Goal: Information Seeking & Learning: Learn about a topic

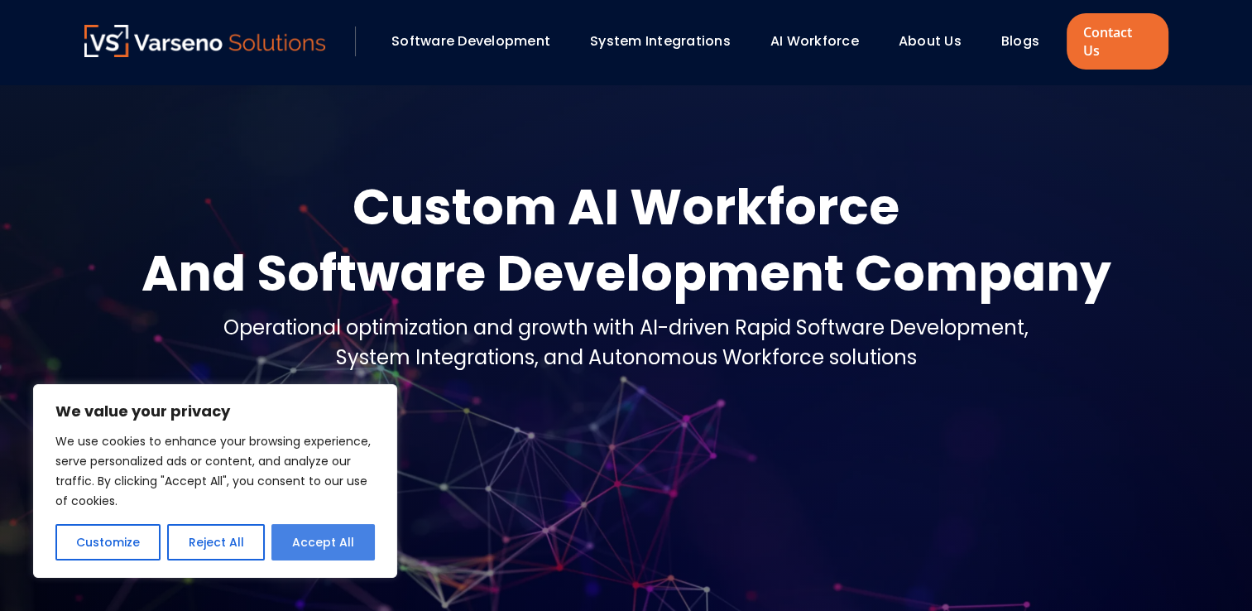
click at [333, 546] on button "Accept All" at bounding box center [322, 542] width 103 height 36
checkbox input "true"
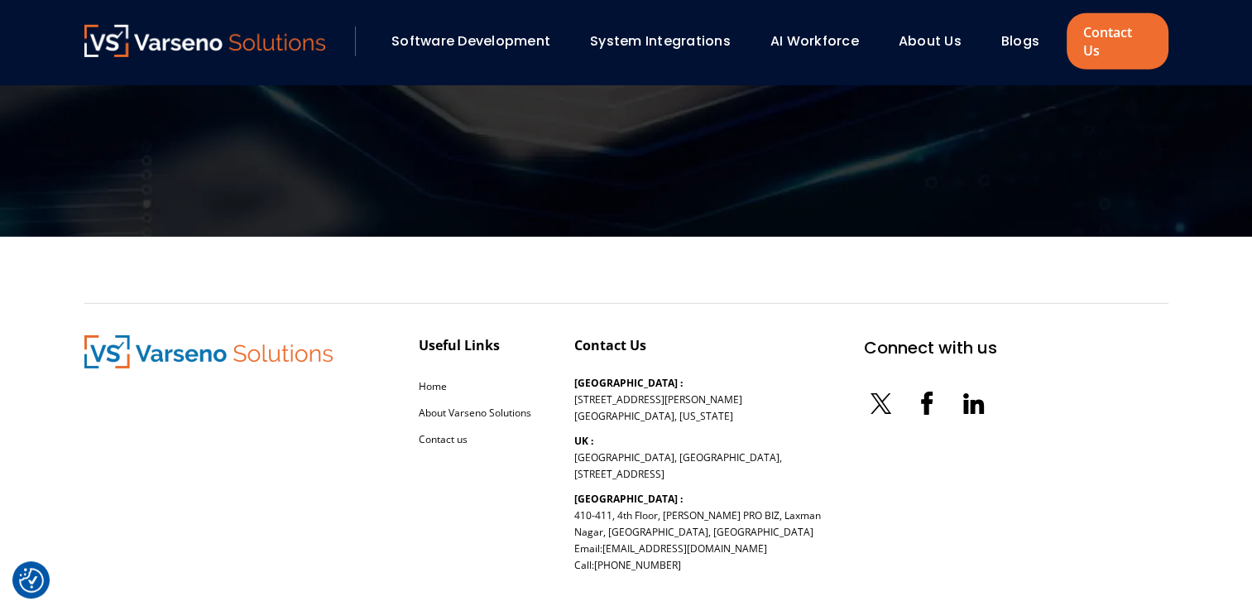
scroll to position [5377, 0]
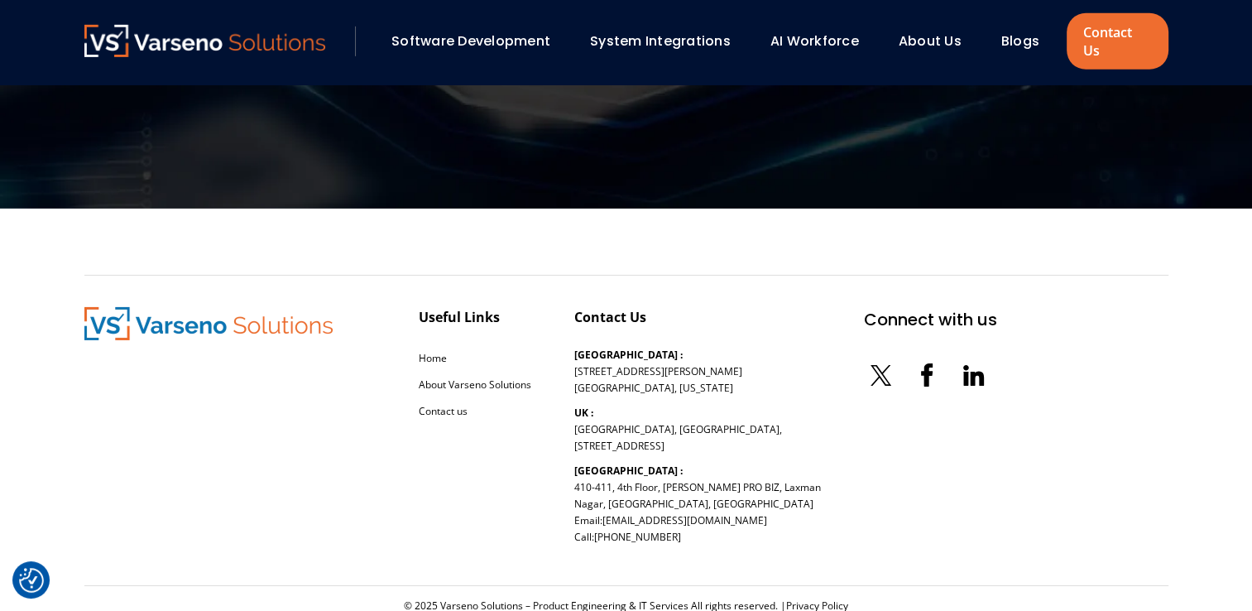
click at [813, 31] on link "AI Workforce" at bounding box center [814, 40] width 89 height 19
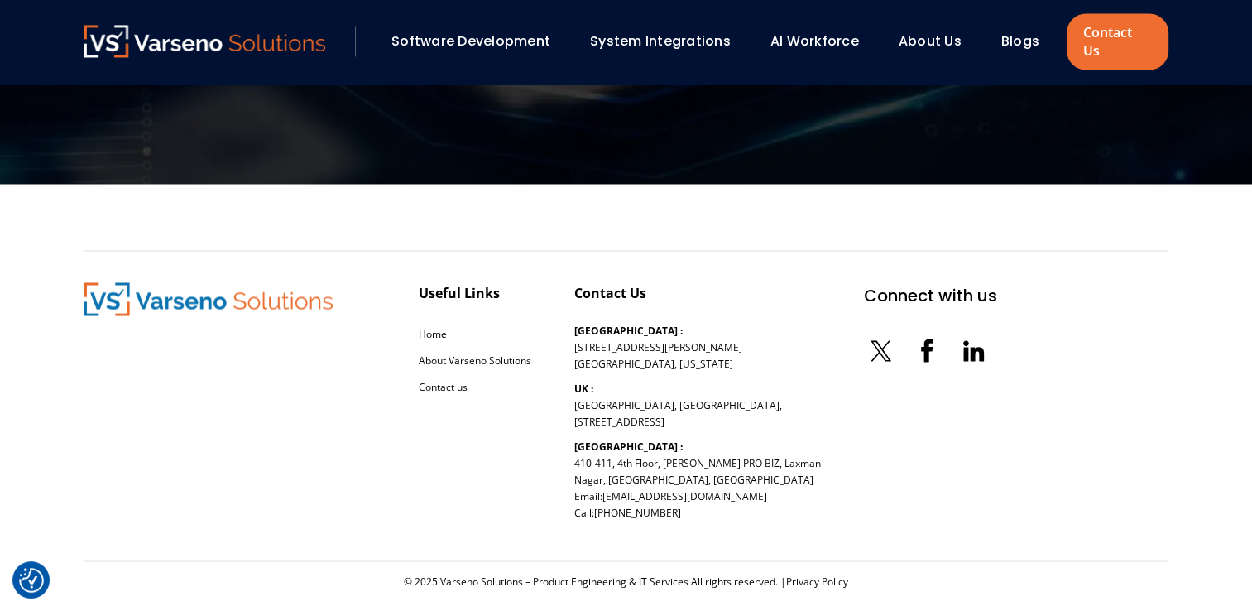
scroll to position [2912, 0]
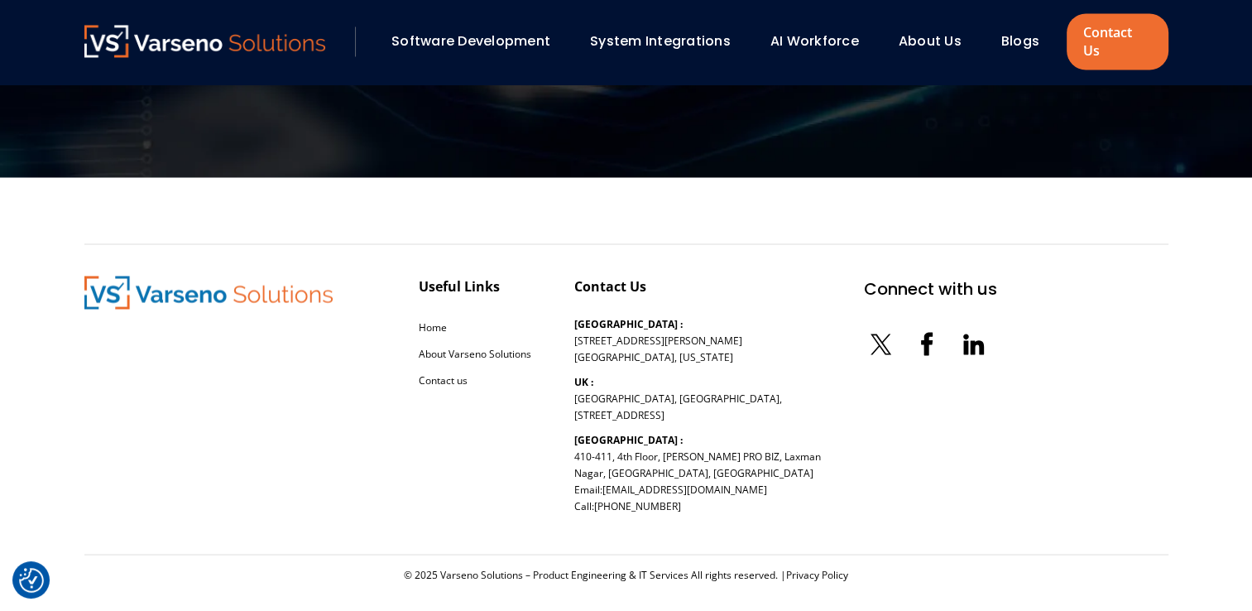
click at [930, 35] on link "About Us" at bounding box center [929, 40] width 63 height 19
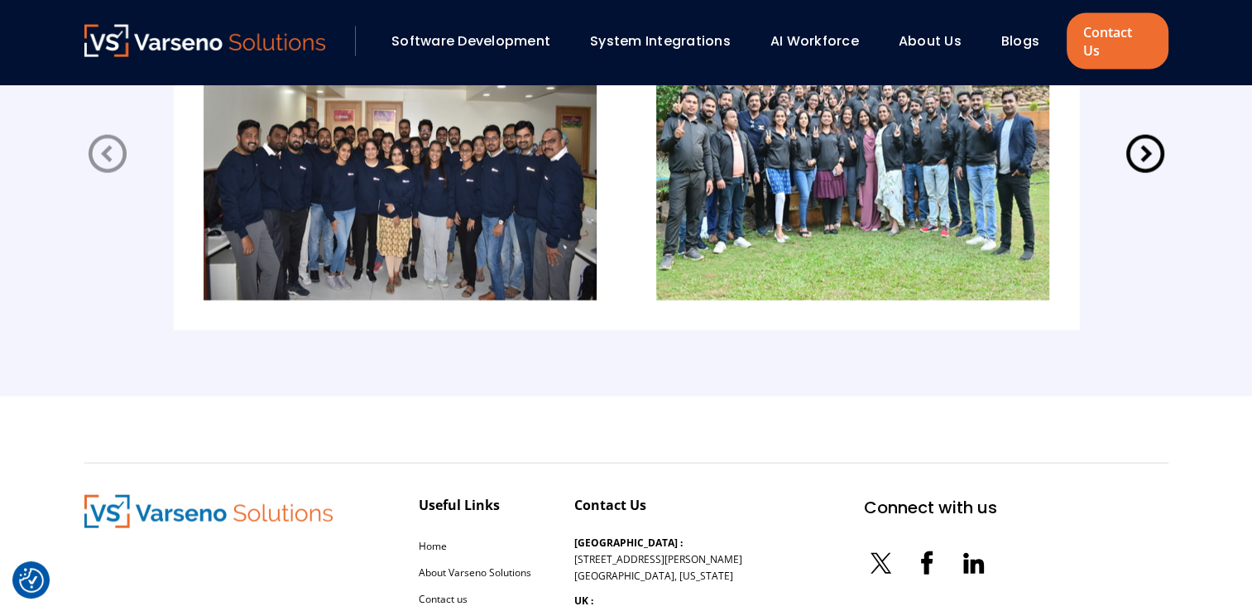
scroll to position [3392, 0]
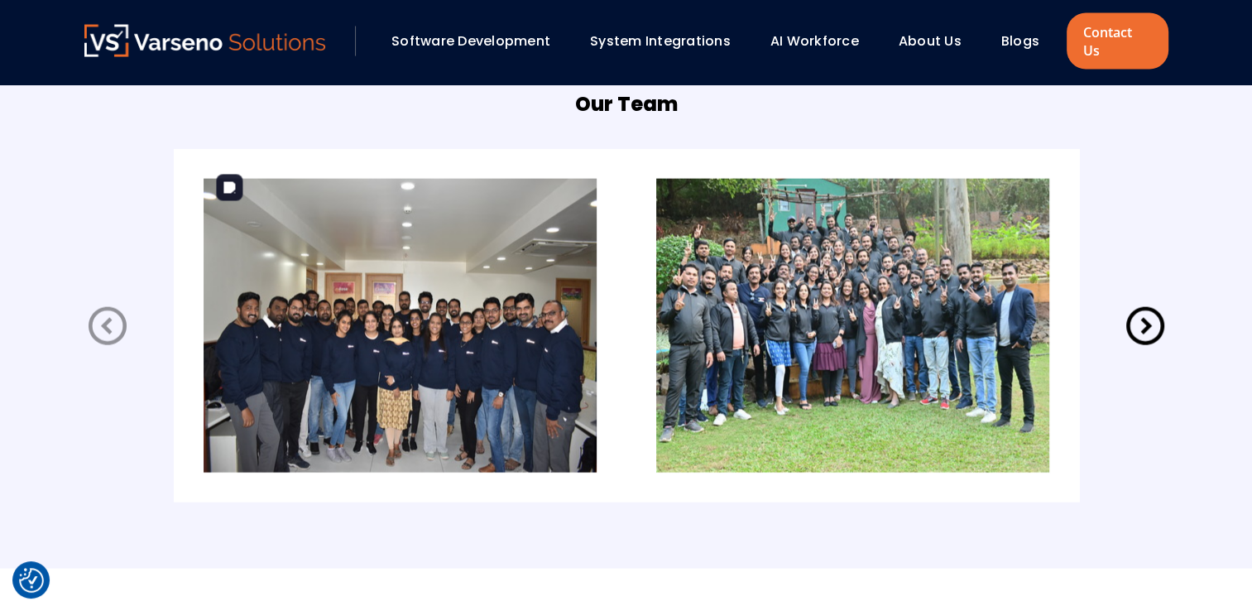
click at [426, 303] on img at bounding box center [400, 326] width 393 height 294
click at [1152, 310] on icon at bounding box center [1145, 326] width 46 height 46
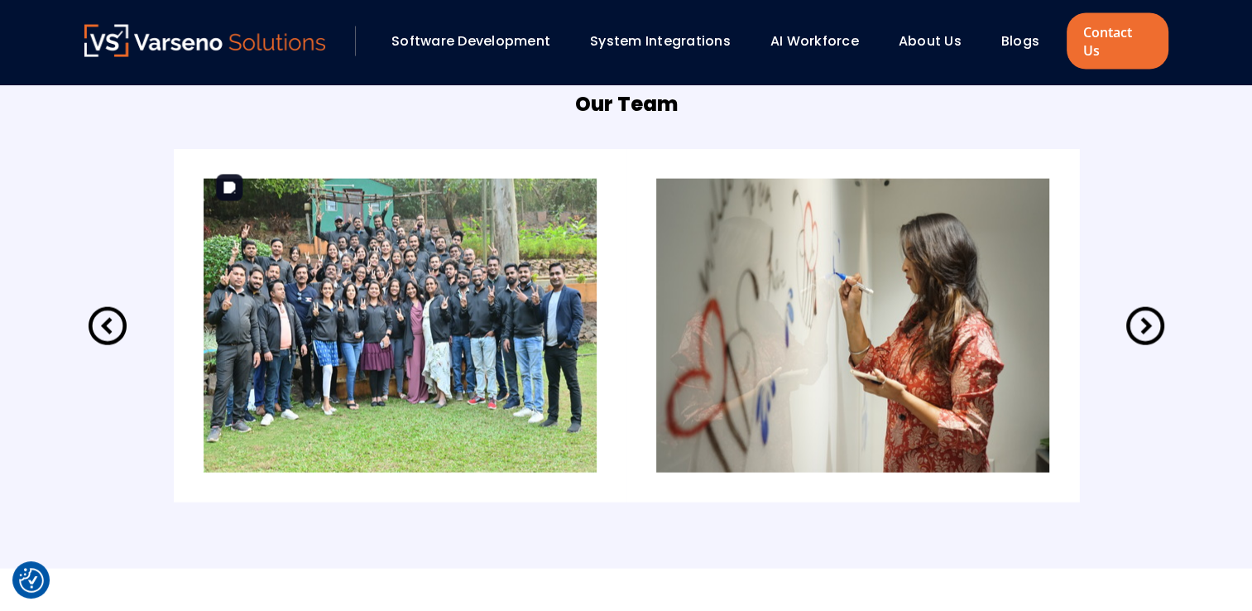
click at [392, 284] on img at bounding box center [400, 326] width 393 height 294
click at [1147, 313] on icon at bounding box center [1145, 326] width 46 height 46
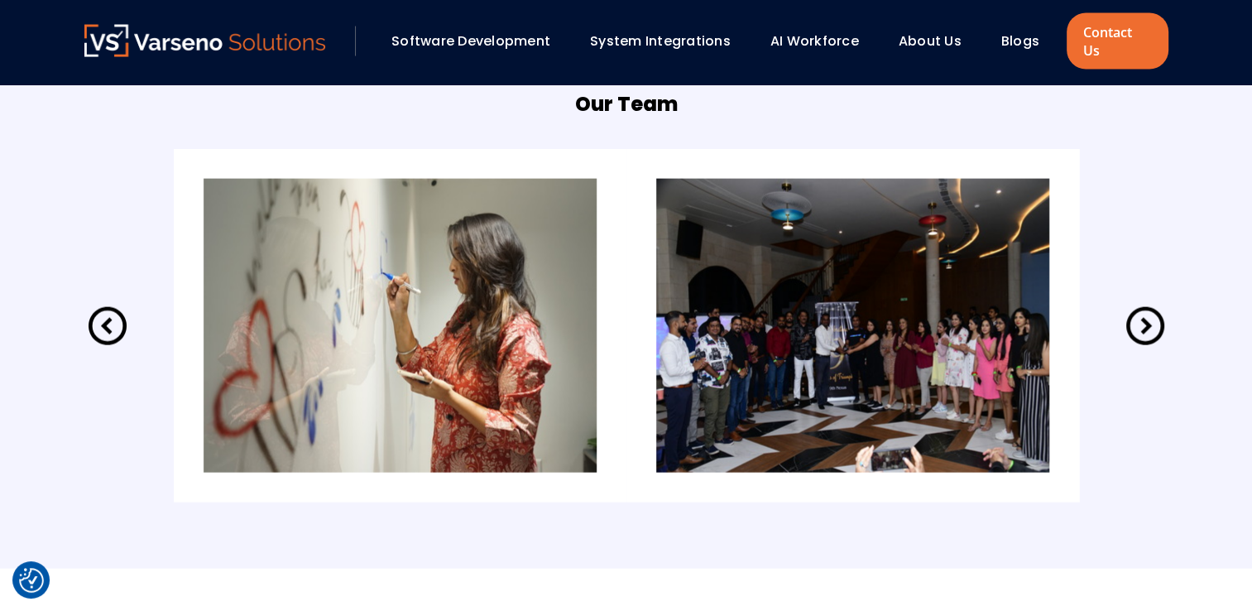
click at [1147, 313] on icon at bounding box center [1145, 326] width 46 height 46
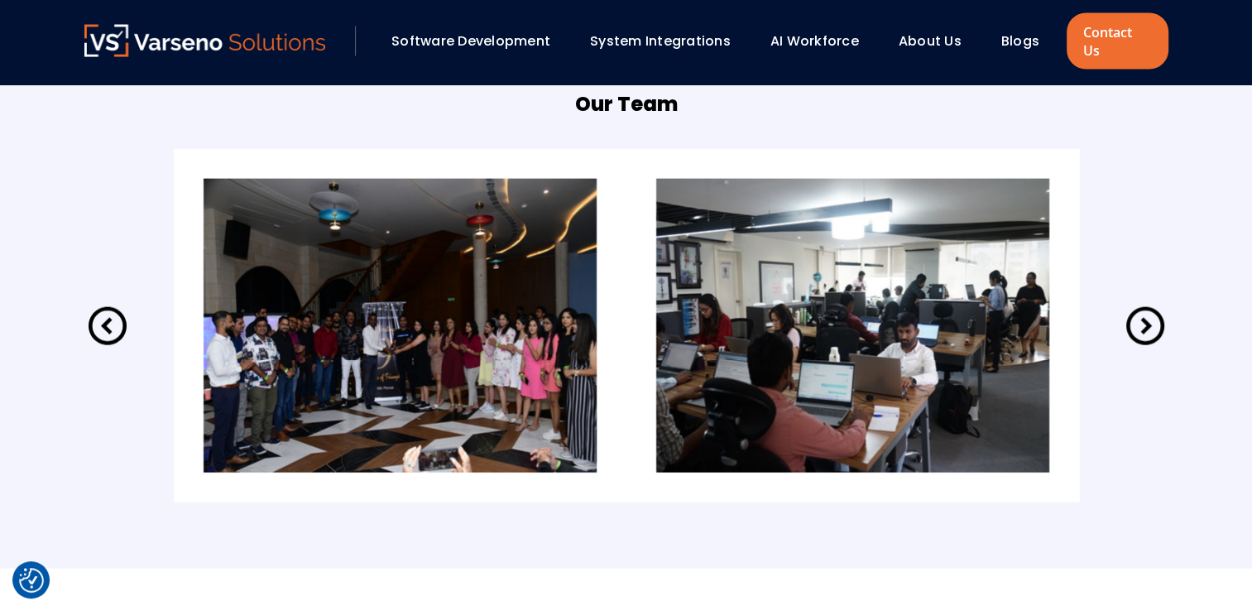
click at [1147, 313] on icon at bounding box center [1145, 326] width 46 height 46
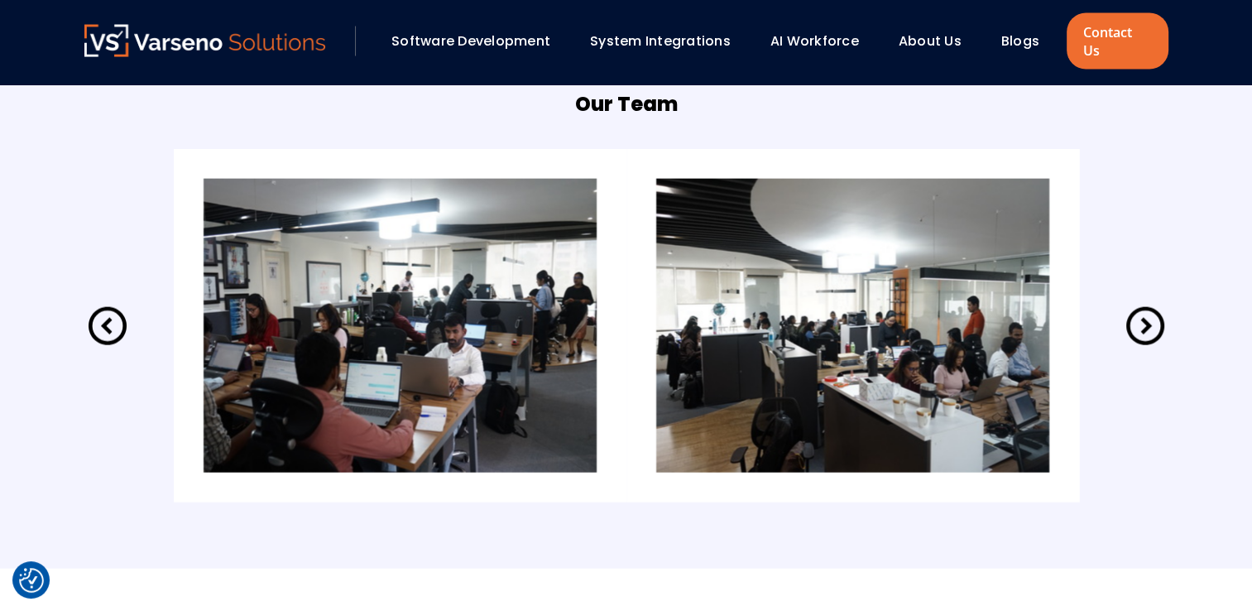
click at [1147, 313] on icon at bounding box center [1145, 326] width 46 height 46
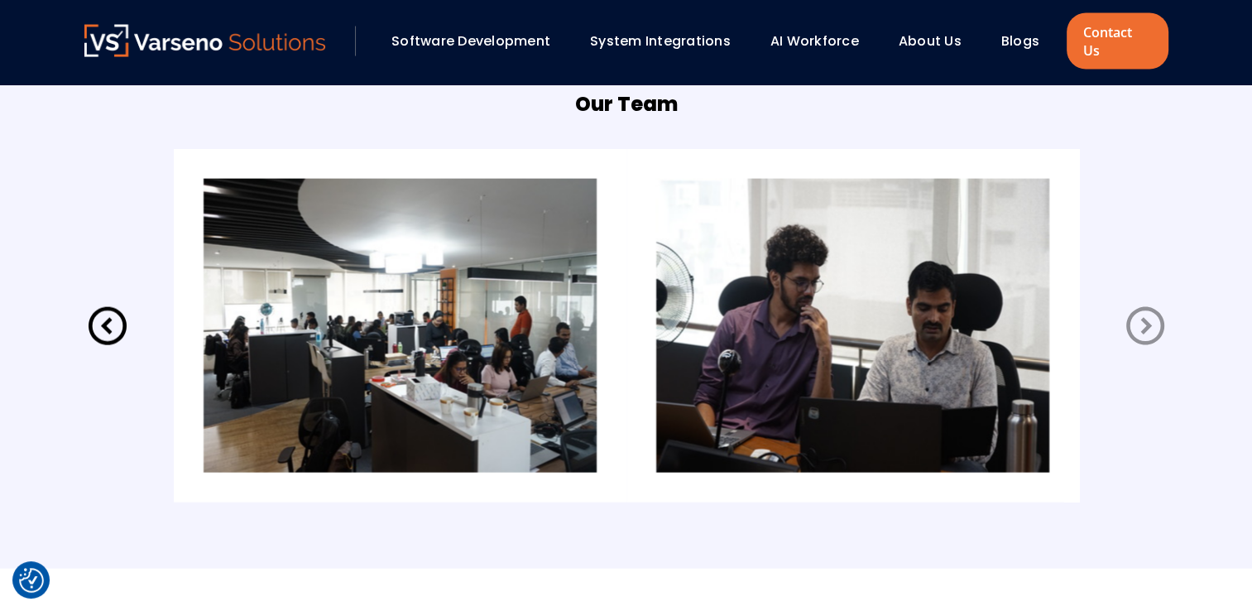
click at [1147, 313] on icon at bounding box center [1145, 326] width 46 height 46
click at [1147, 307] on icon at bounding box center [1145, 326] width 38 height 38
click at [1146, 307] on icon at bounding box center [1145, 326] width 38 height 38
click at [100, 313] on icon at bounding box center [107, 326] width 46 height 46
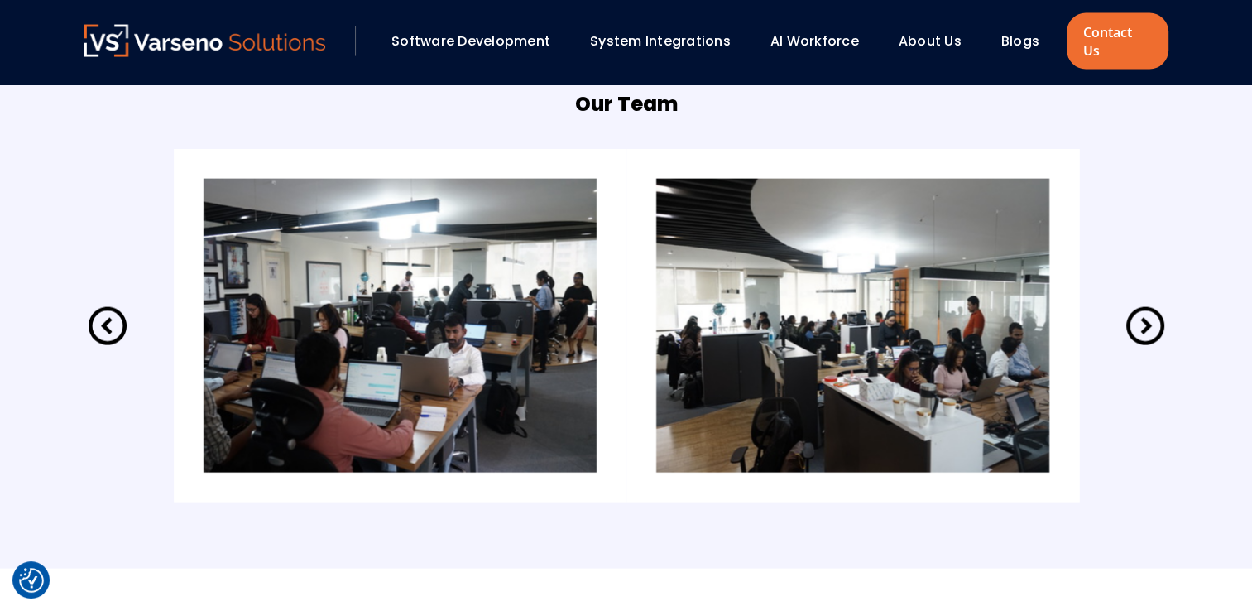
click at [100, 313] on icon at bounding box center [107, 326] width 46 height 46
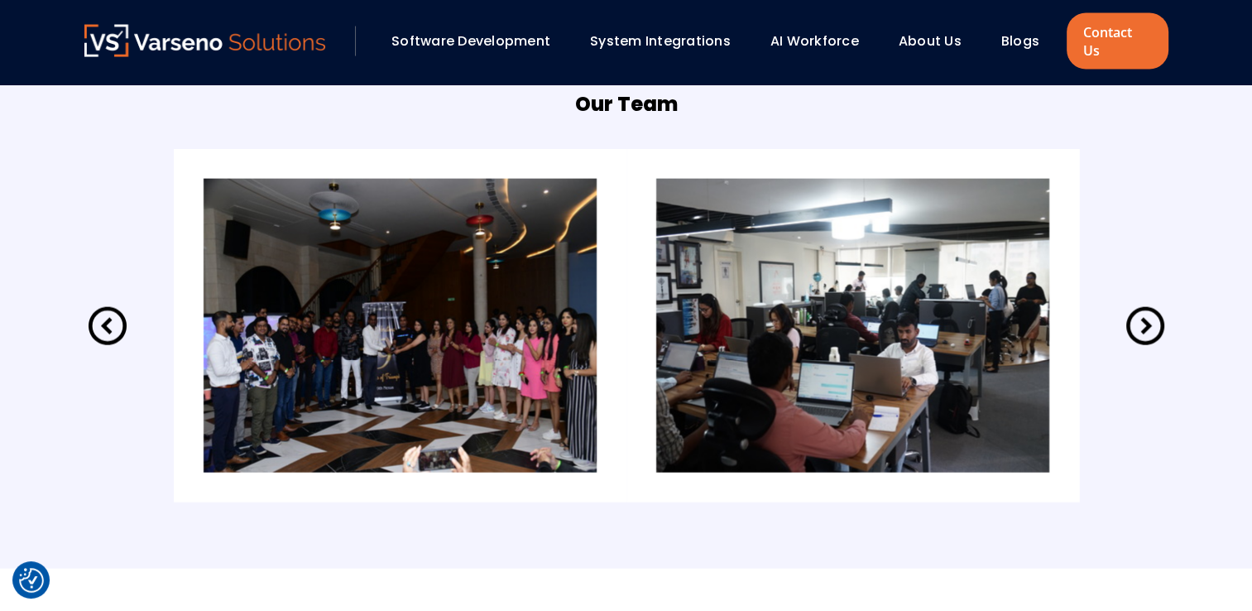
click at [100, 313] on icon at bounding box center [107, 326] width 46 height 46
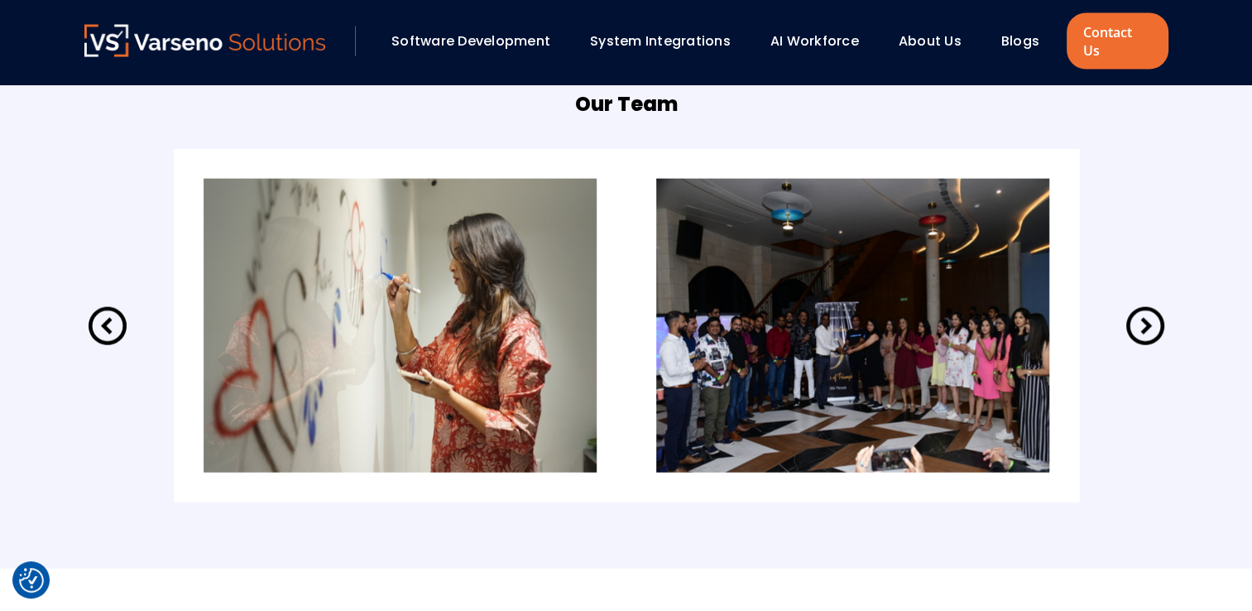
click at [100, 313] on icon at bounding box center [107, 326] width 46 height 46
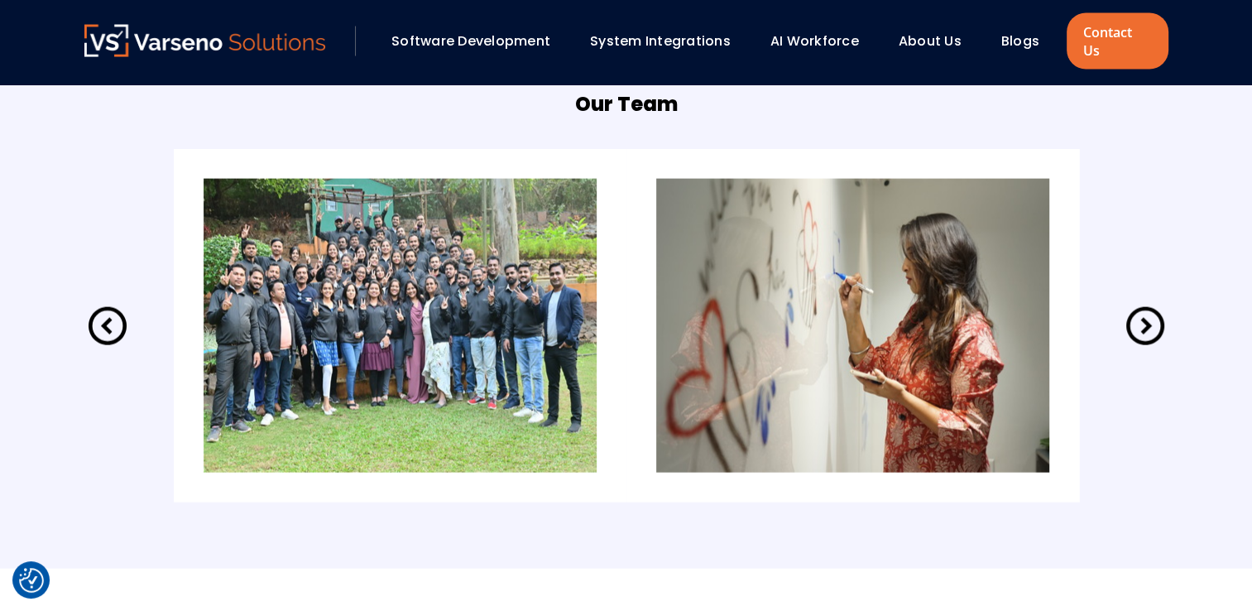
click at [100, 313] on icon at bounding box center [107, 326] width 46 height 46
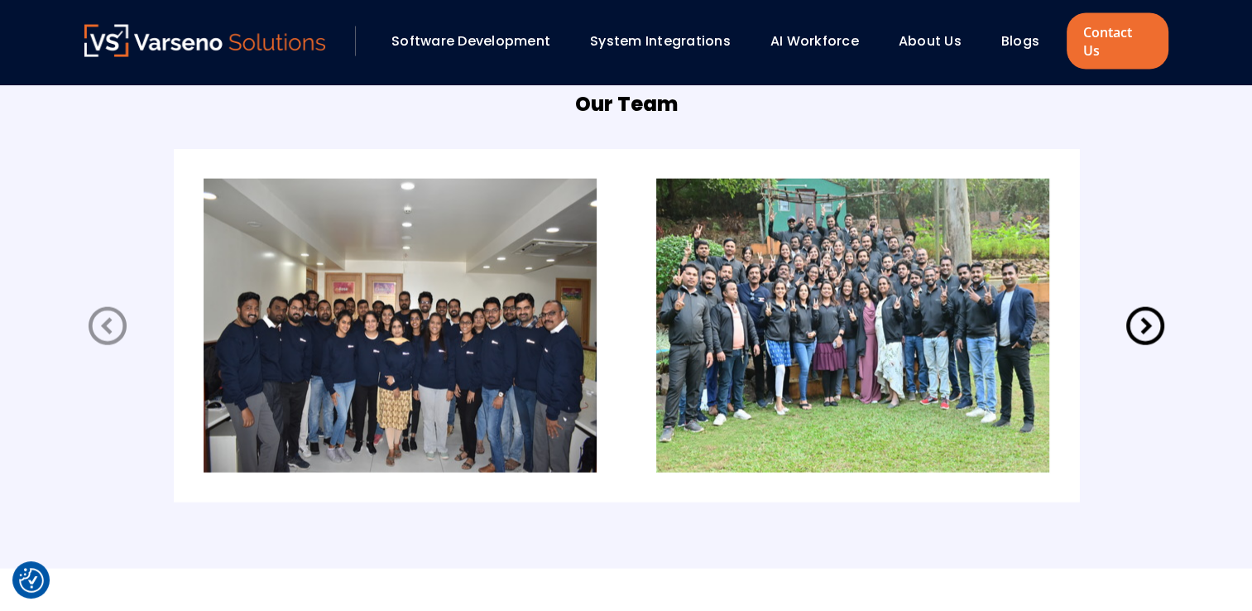
click at [100, 313] on icon at bounding box center [107, 326] width 46 height 46
click at [108, 309] on icon at bounding box center [107, 326] width 46 height 46
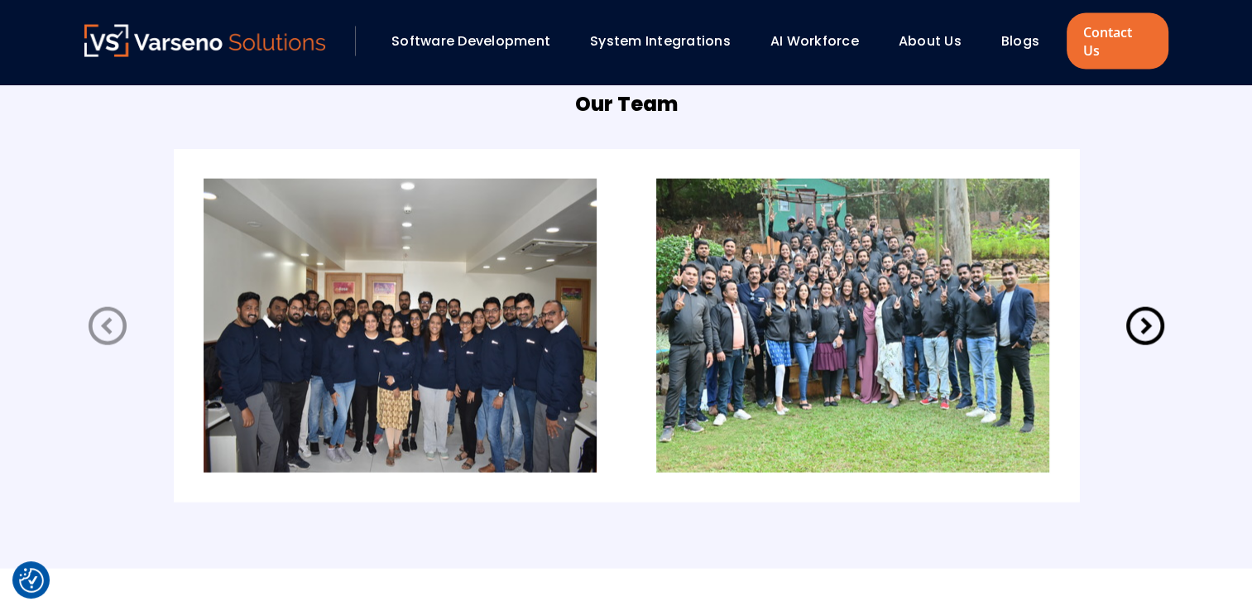
click at [113, 319] on icon at bounding box center [107, 326] width 46 height 46
click at [113, 318] on icon at bounding box center [107, 326] width 46 height 46
click at [936, 31] on link "About Us" at bounding box center [929, 40] width 63 height 19
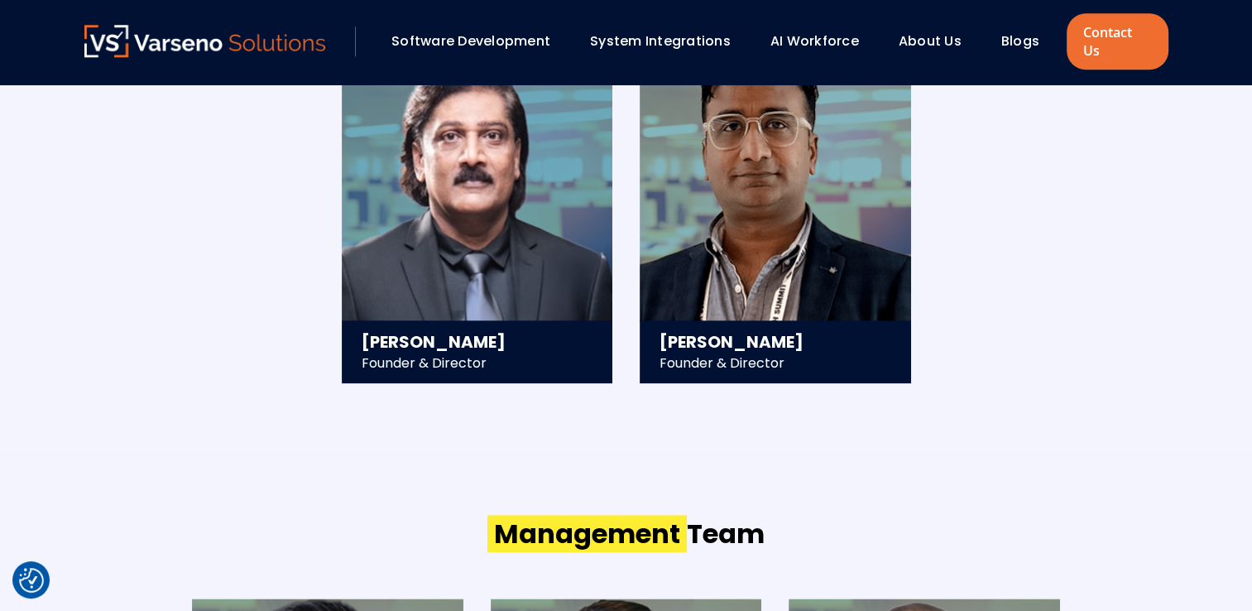
scroll to position [1655, 0]
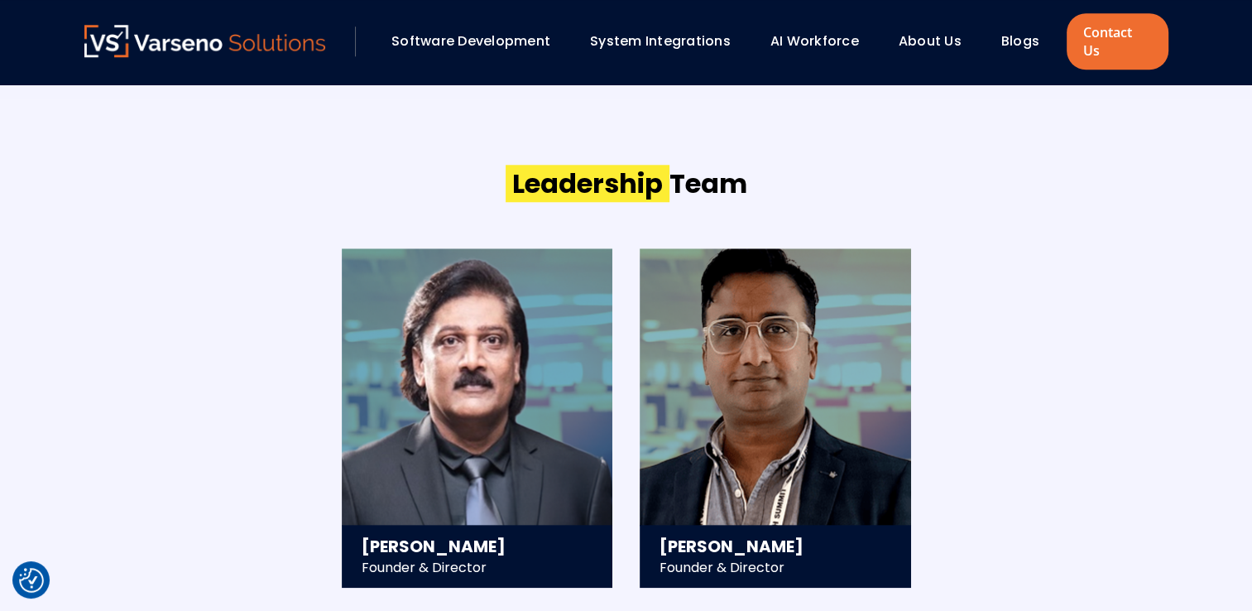
click at [448, 31] on link "Software Development" at bounding box center [470, 40] width 159 height 19
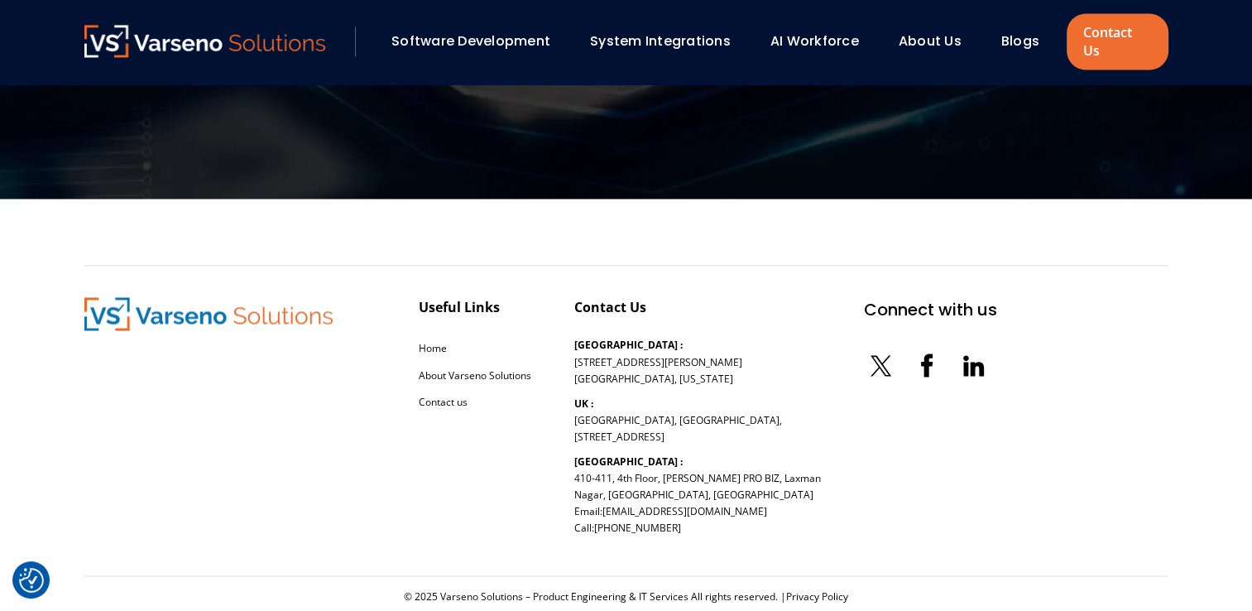
scroll to position [2789, 0]
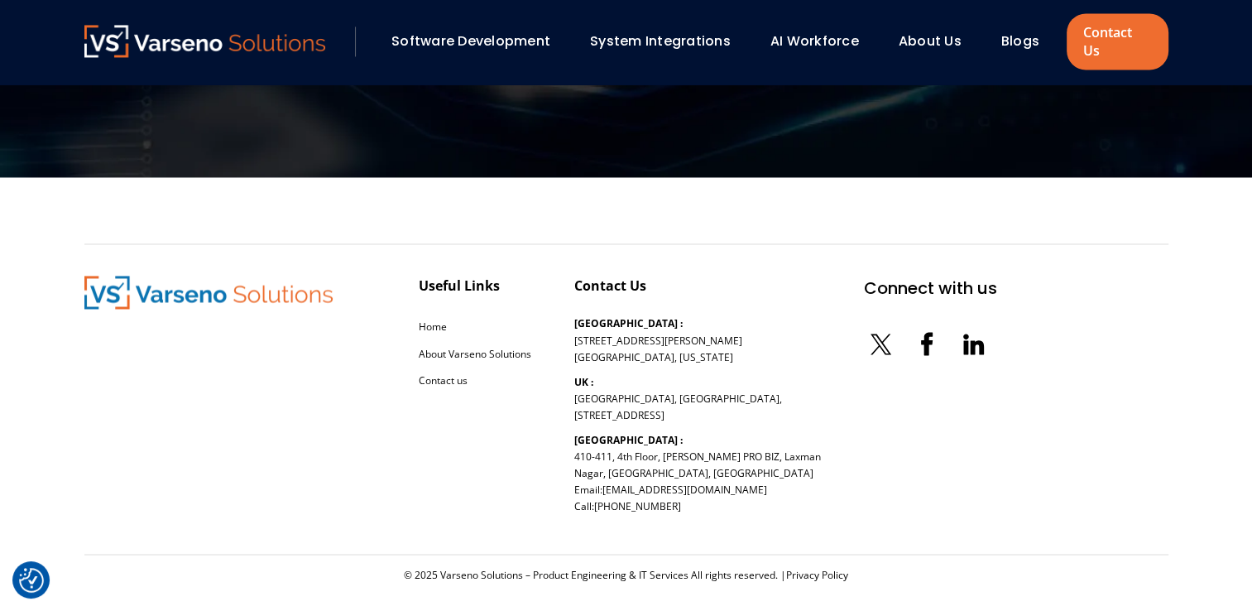
click at [633, 32] on link "System Integrations" at bounding box center [660, 40] width 141 height 19
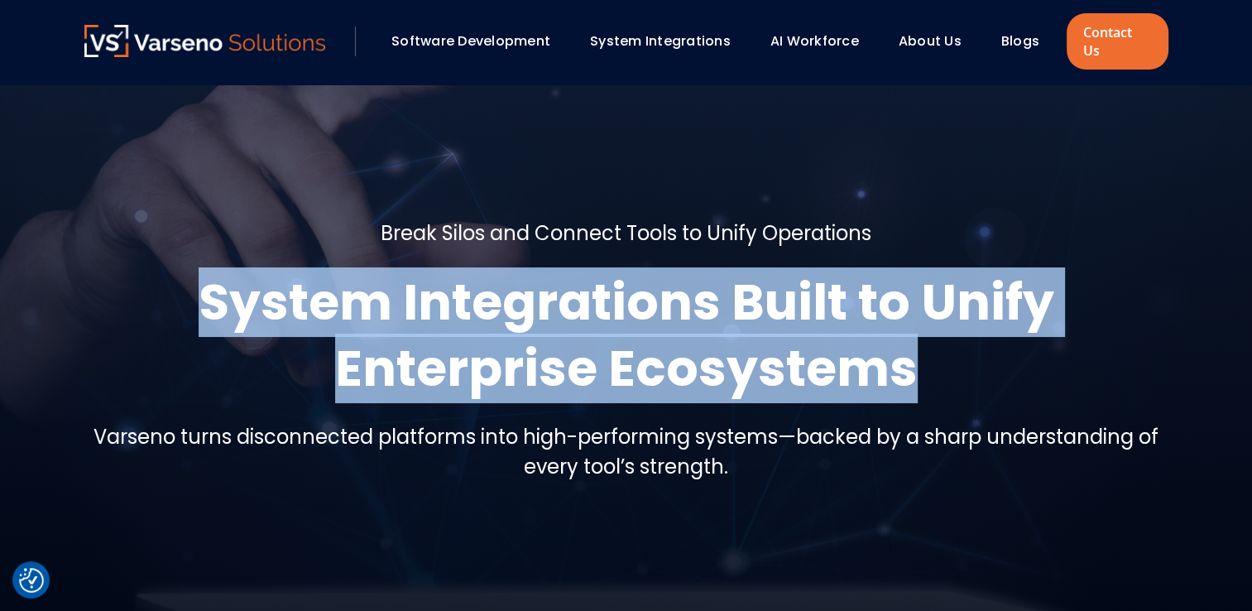
drag, startPoint x: 208, startPoint y: 290, endPoint x: 945, endPoint y: 367, distance: 740.4
click at [945, 367] on h1 "System Integrations Built to Unify Enterprise Ecosystems" at bounding box center [626, 335] width 1084 height 132
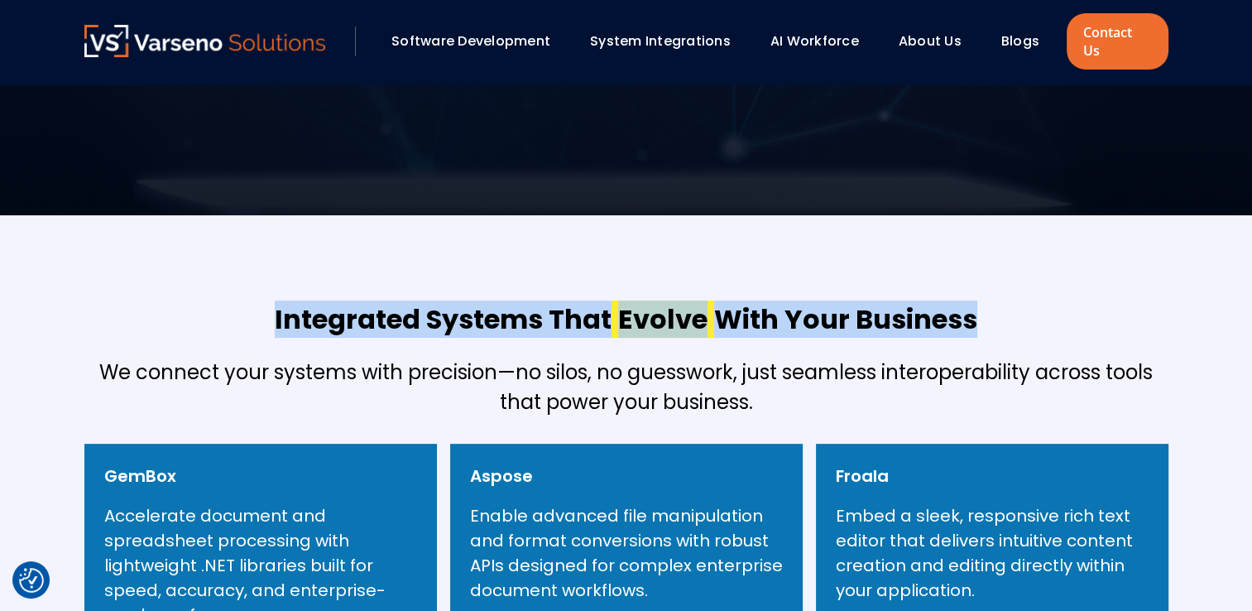
drag, startPoint x: 272, startPoint y: 303, endPoint x: 970, endPoint y: 308, distance: 698.2
click at [970, 308] on h2 "Integrated Systems That Evolve With Your Business" at bounding box center [626, 319] width 702 height 36
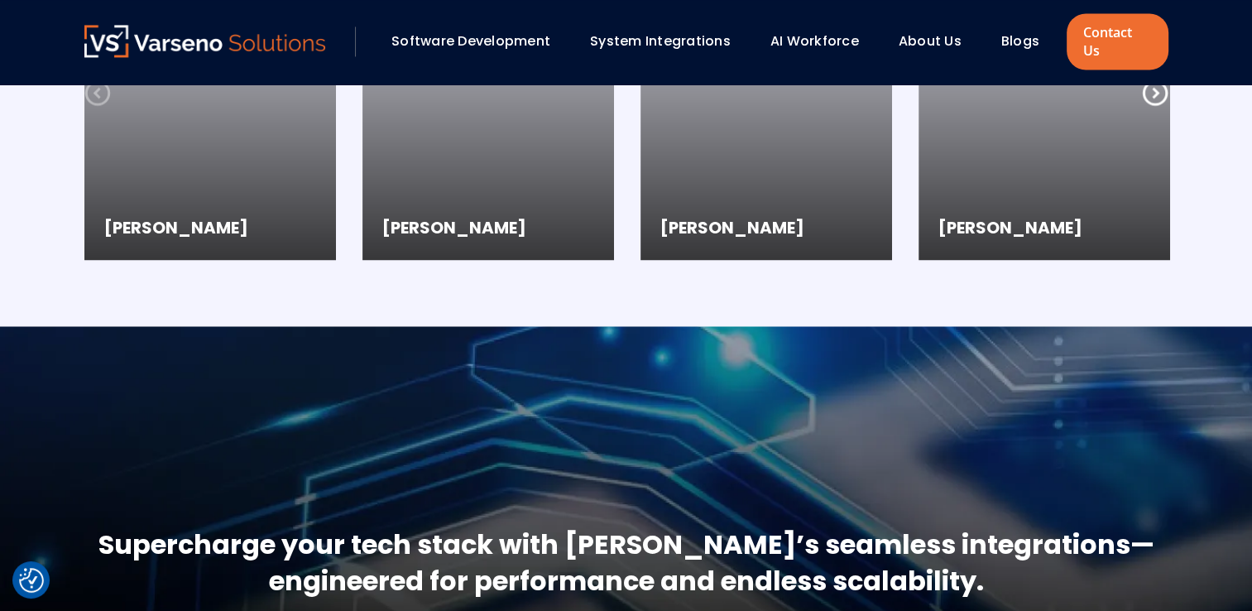
scroll to position [2978, 0]
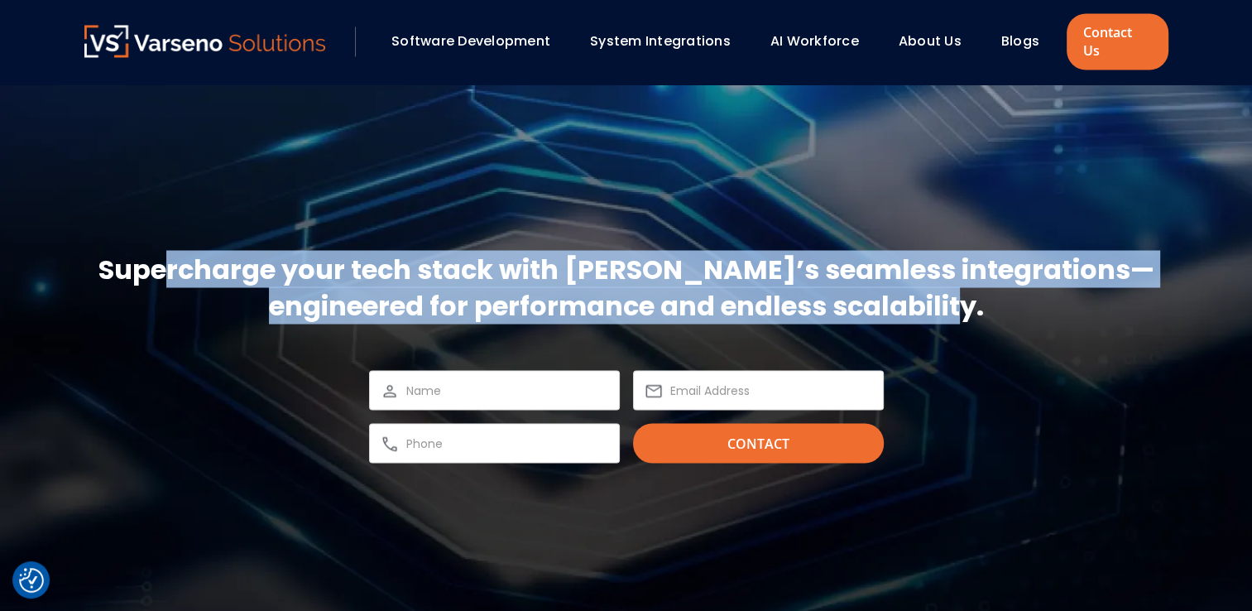
drag, startPoint x: 160, startPoint y: 250, endPoint x: 1003, endPoint y: 285, distance: 842.9
click at [1003, 285] on h2 "Supercharge your tech stack with [PERSON_NAME]’s seamless integrations—engineer…" at bounding box center [626, 287] width 1084 height 73
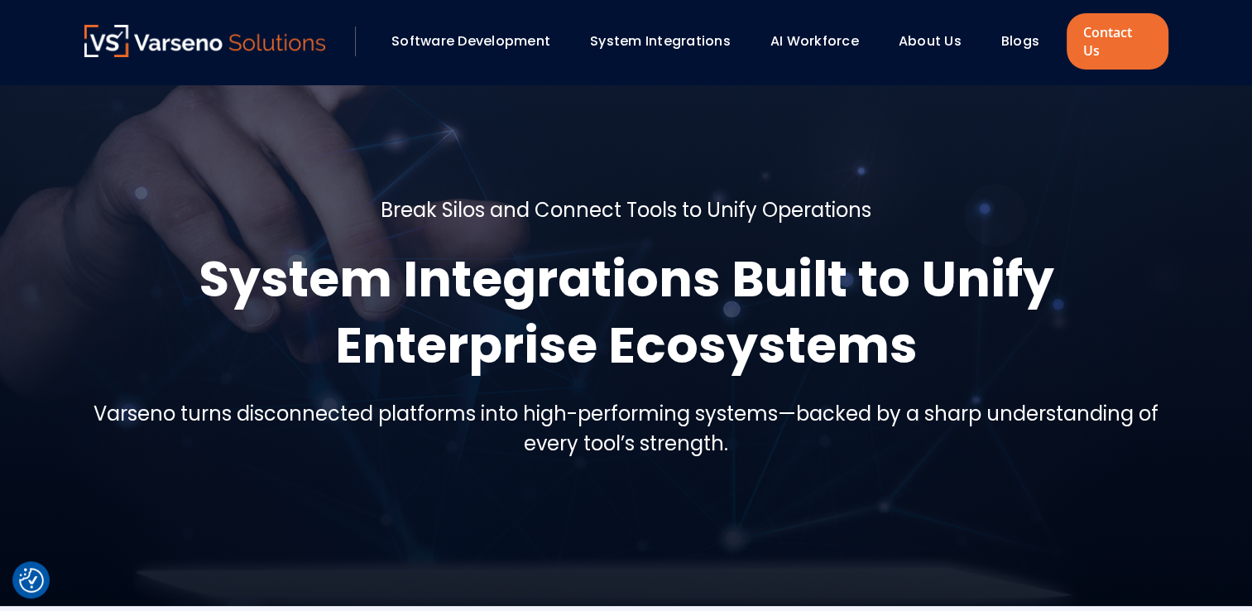
scroll to position [0, 0]
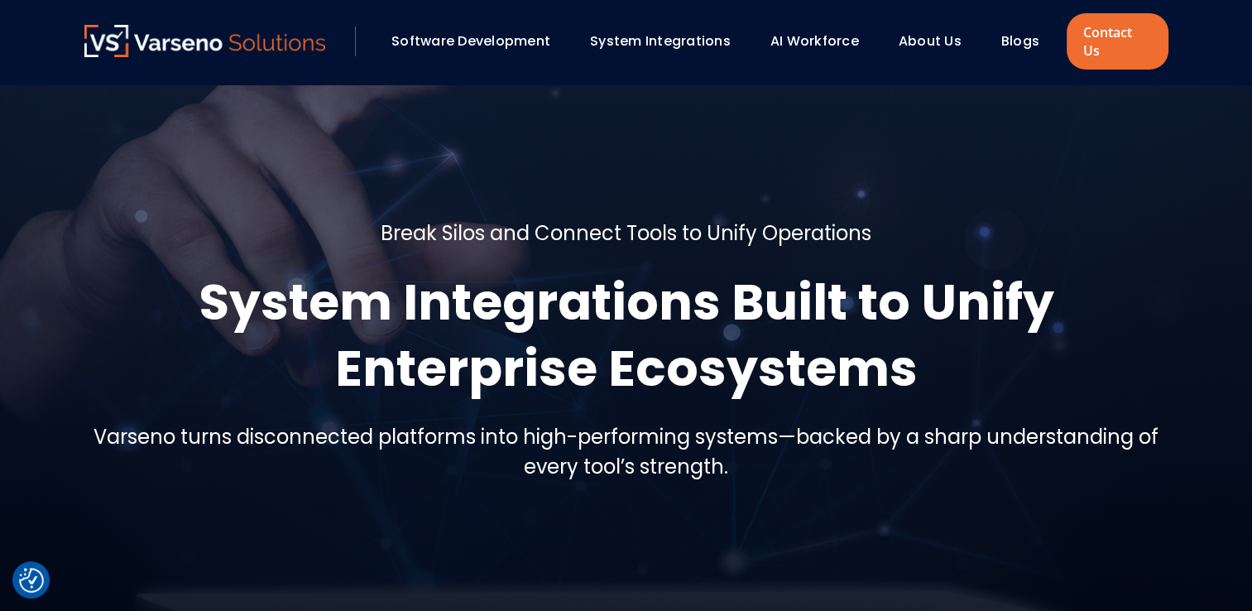
click at [939, 35] on link "About Us" at bounding box center [929, 40] width 63 height 19
